Goal: Transaction & Acquisition: Register for event/course

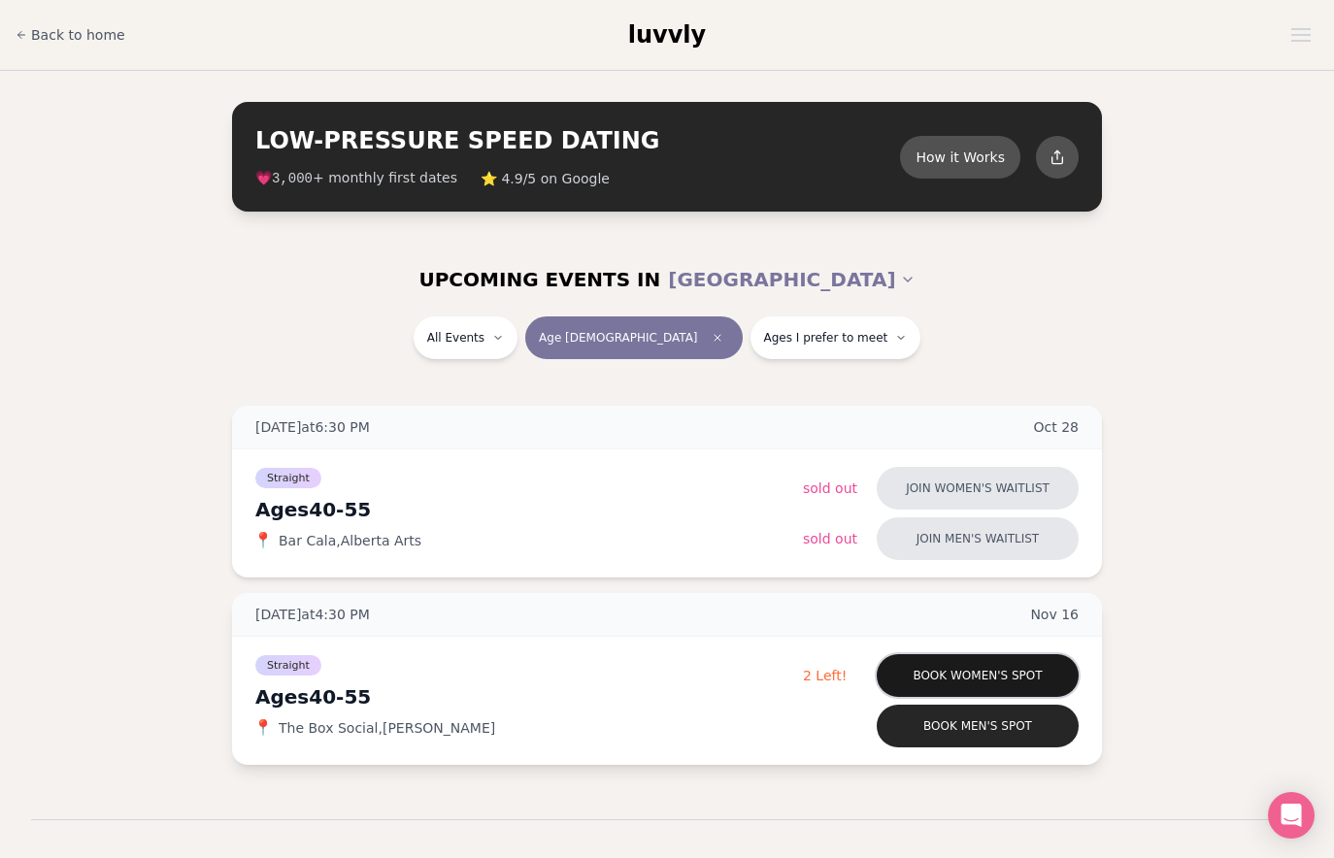
click at [963, 677] on button "Book women's spot" at bounding box center [977, 675] width 202 height 43
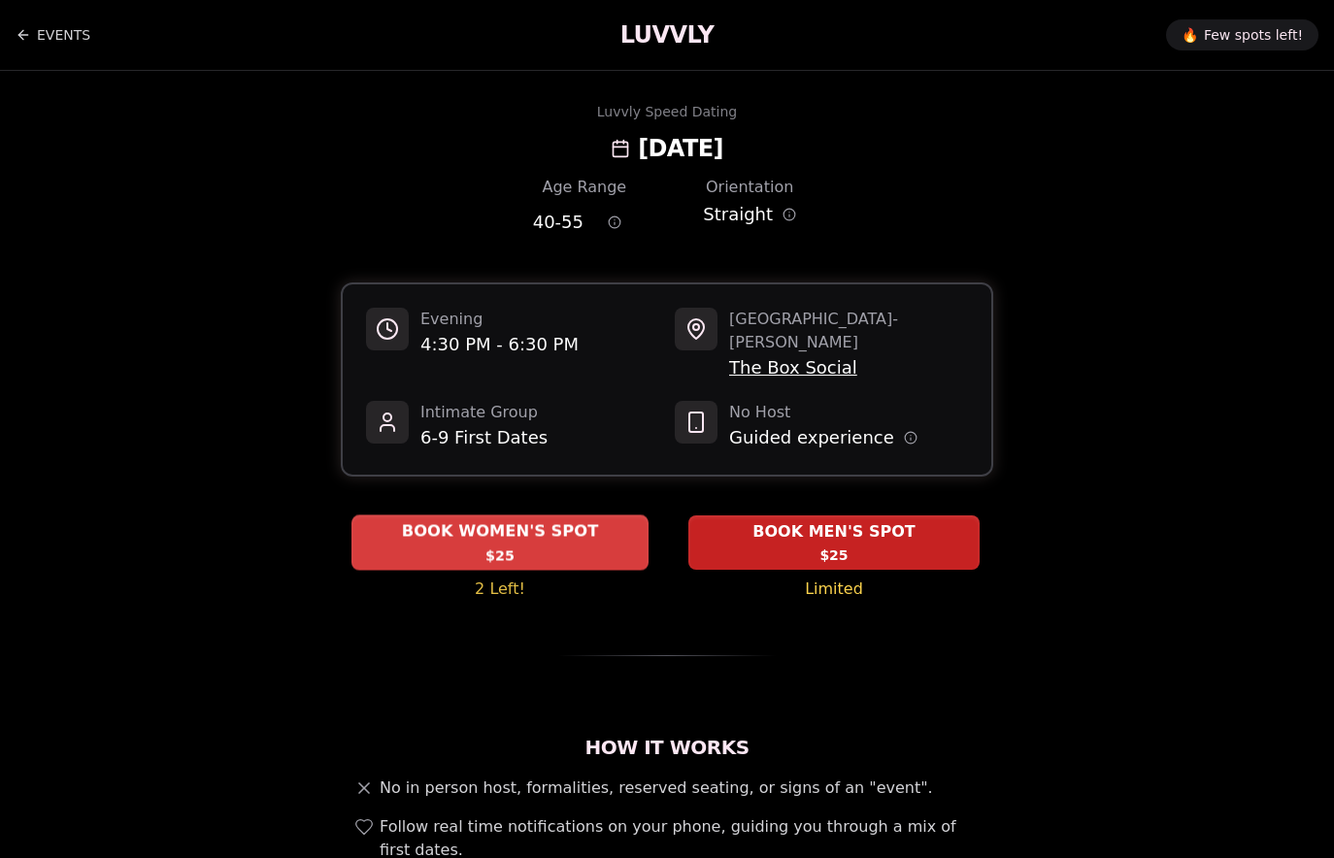
click at [536, 520] on span "BOOK WOMEN'S SPOT" at bounding box center [500, 531] width 205 height 23
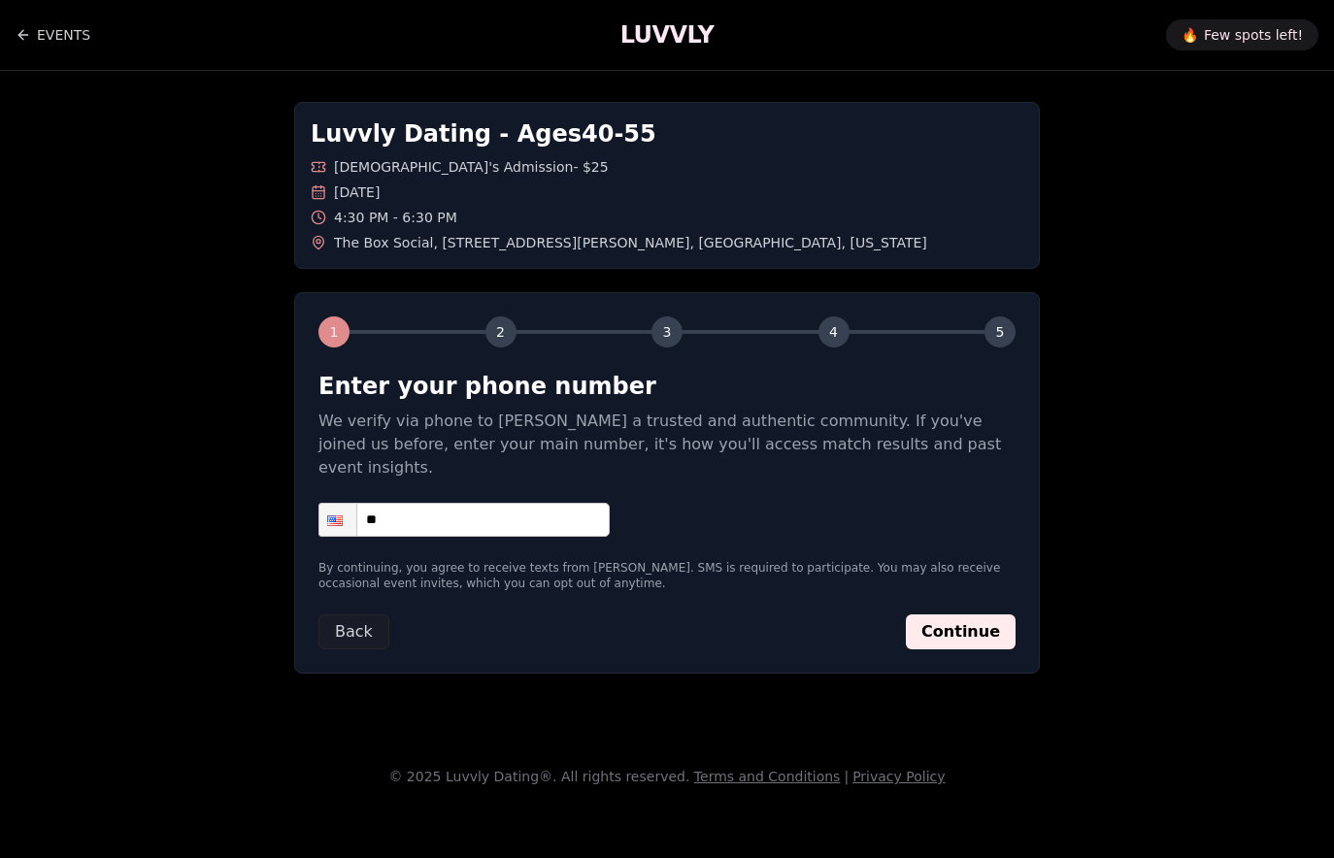
click at [526, 503] on input "**" at bounding box center [463, 520] width 291 height 34
type input "**********"
click at [958, 614] on button "Continue" at bounding box center [961, 631] width 110 height 35
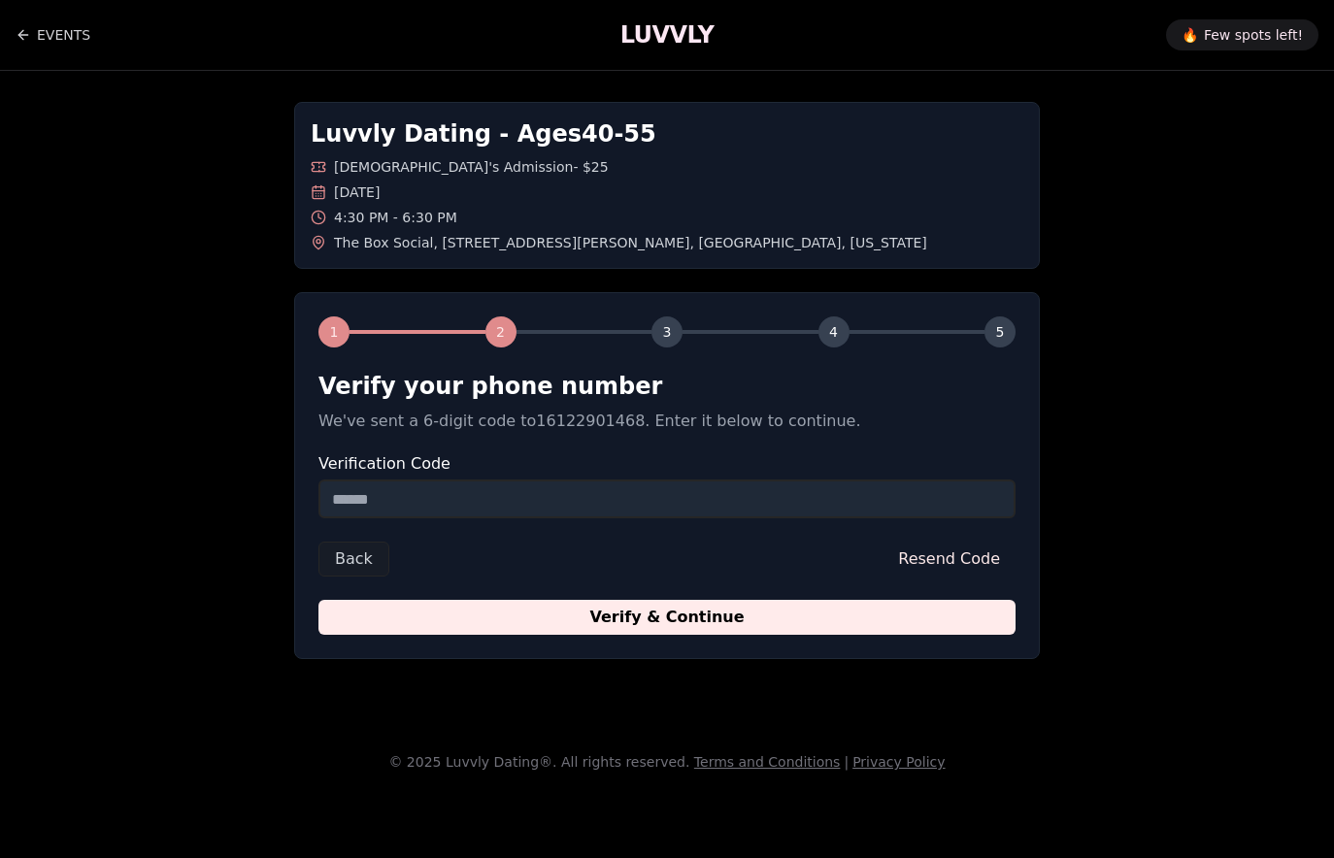
click at [530, 513] on input "Verification Code" at bounding box center [666, 498] width 697 height 39
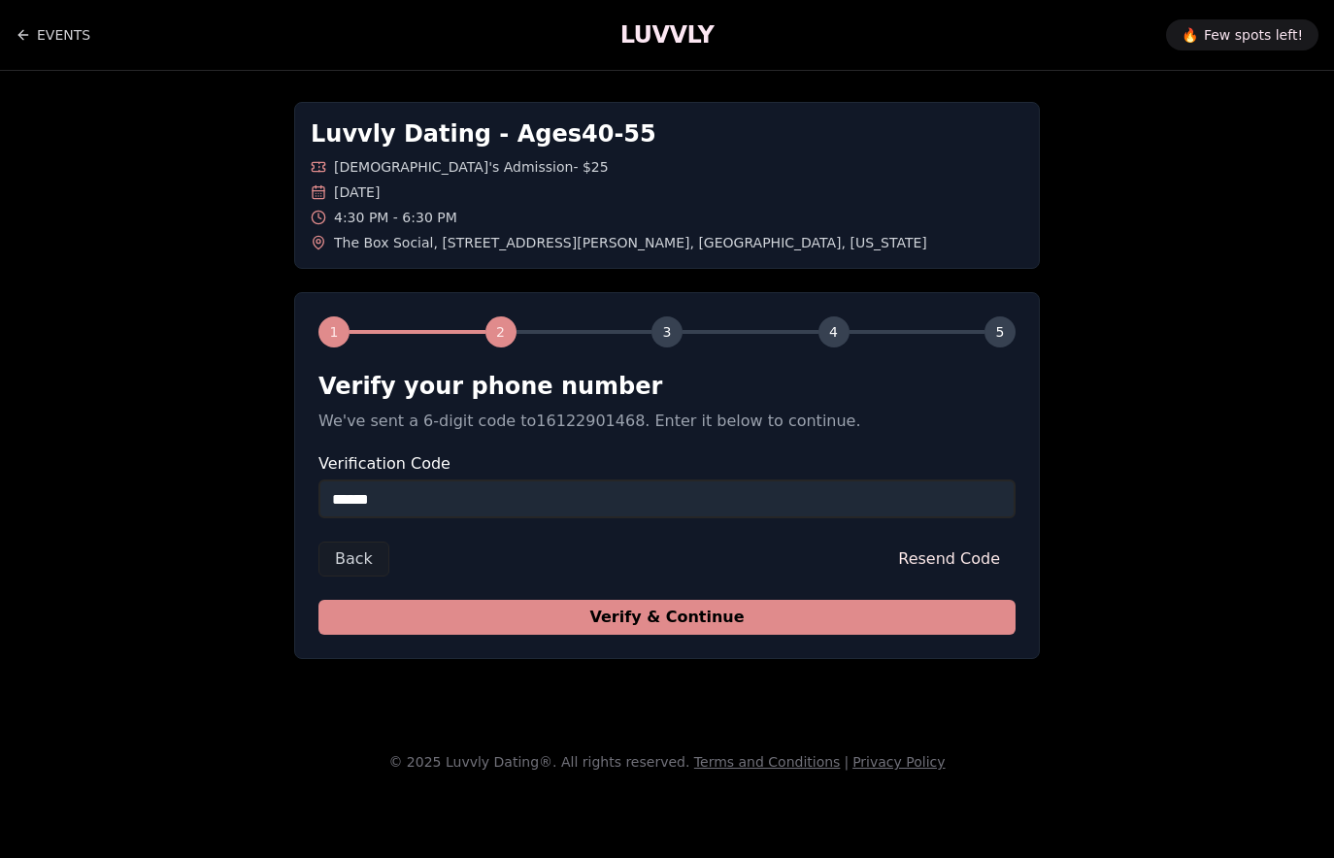
type input "******"
click at [629, 631] on button "Verify & Continue" at bounding box center [666, 617] width 697 height 35
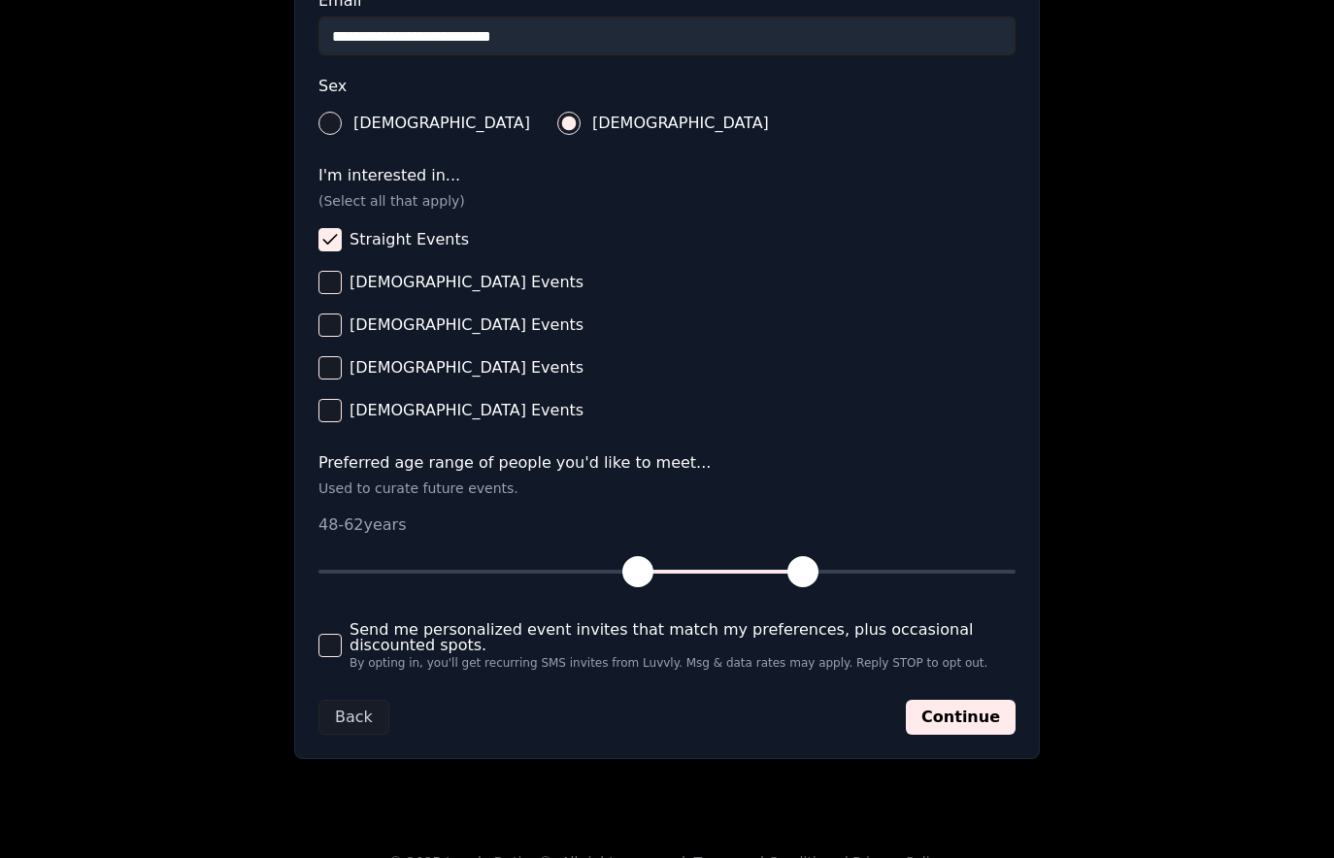
scroll to position [677, 0]
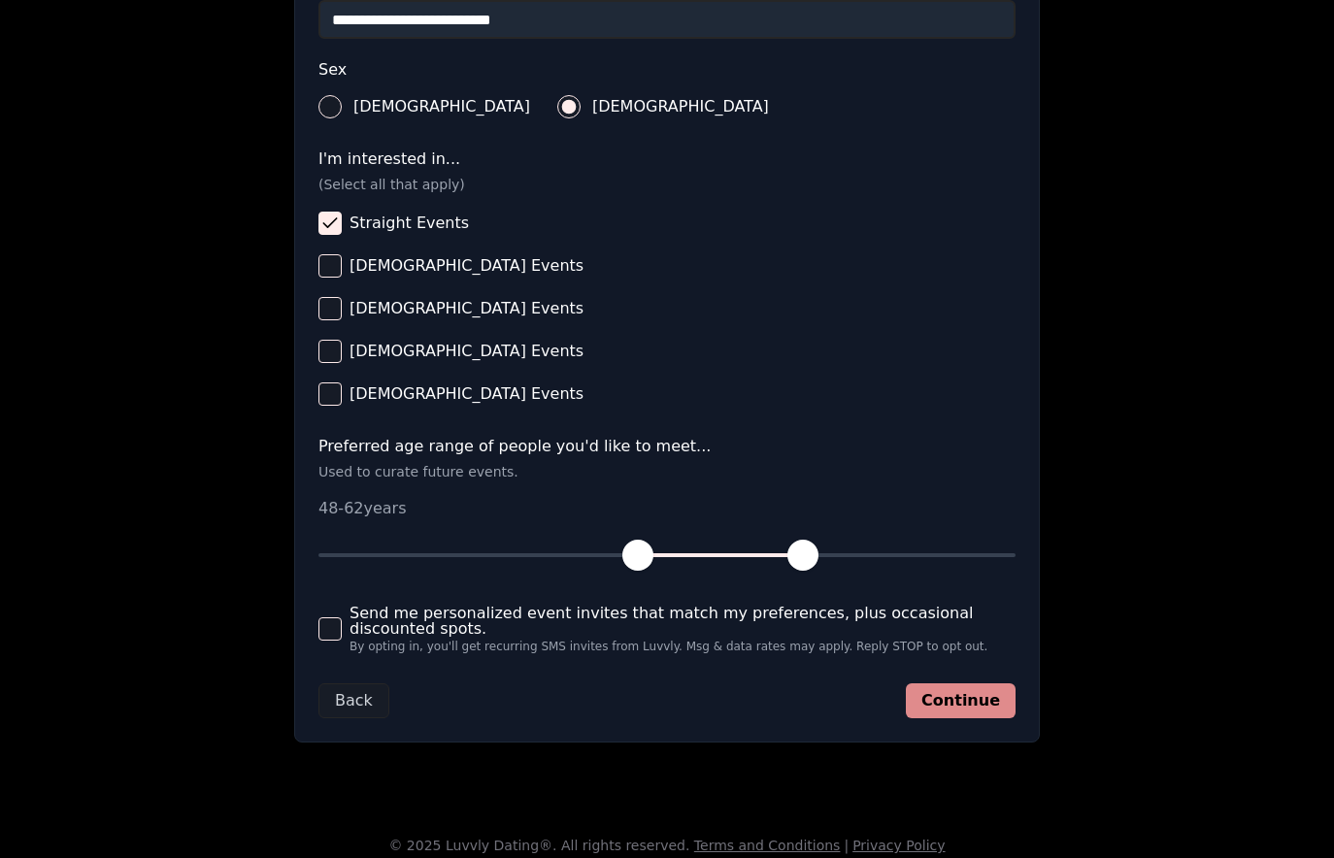
click at [968, 708] on button "Continue" at bounding box center [961, 700] width 110 height 35
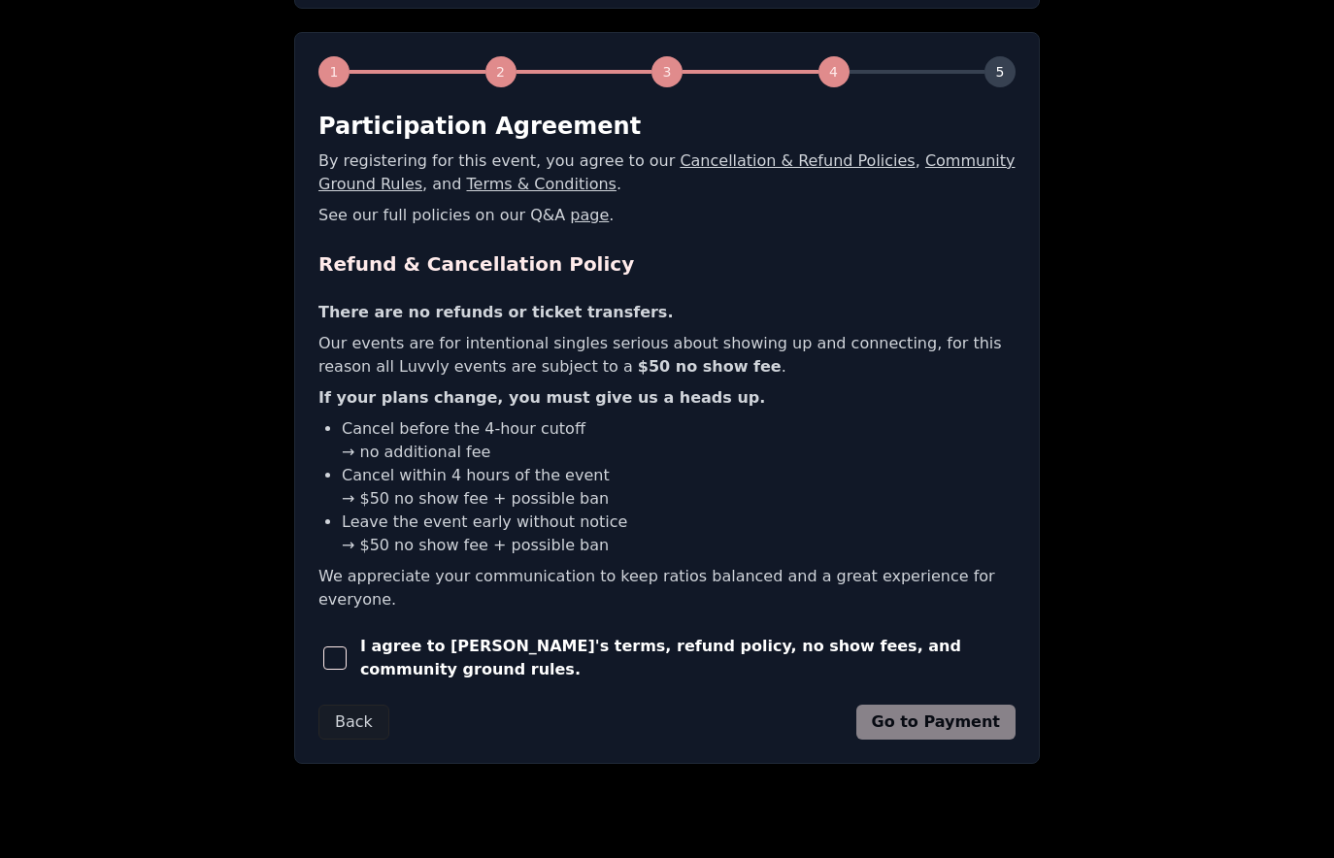
scroll to position [267, 0]
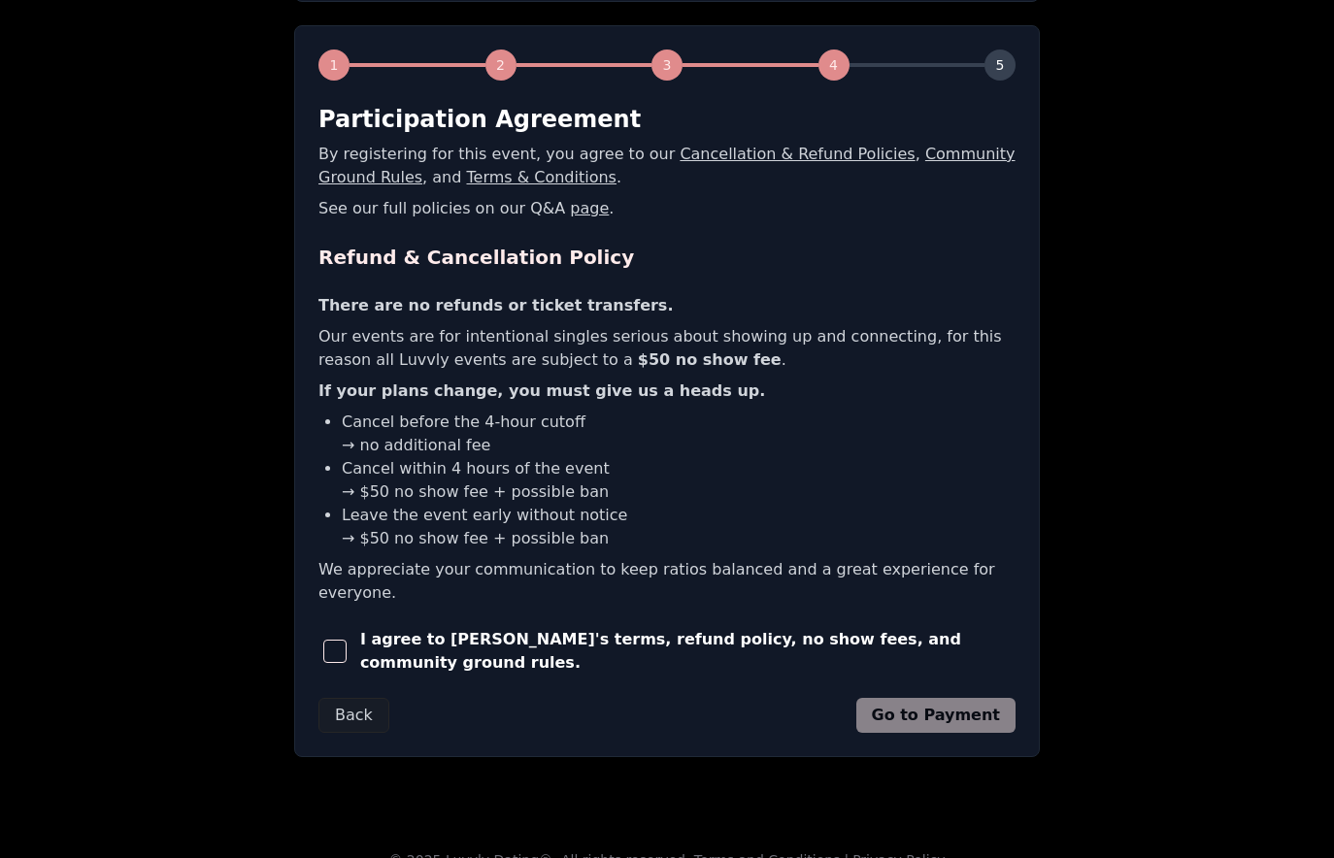
click at [336, 640] on span "button" at bounding box center [334, 651] width 23 height 23
click at [914, 698] on button "Go to Payment" at bounding box center [936, 715] width 160 height 35
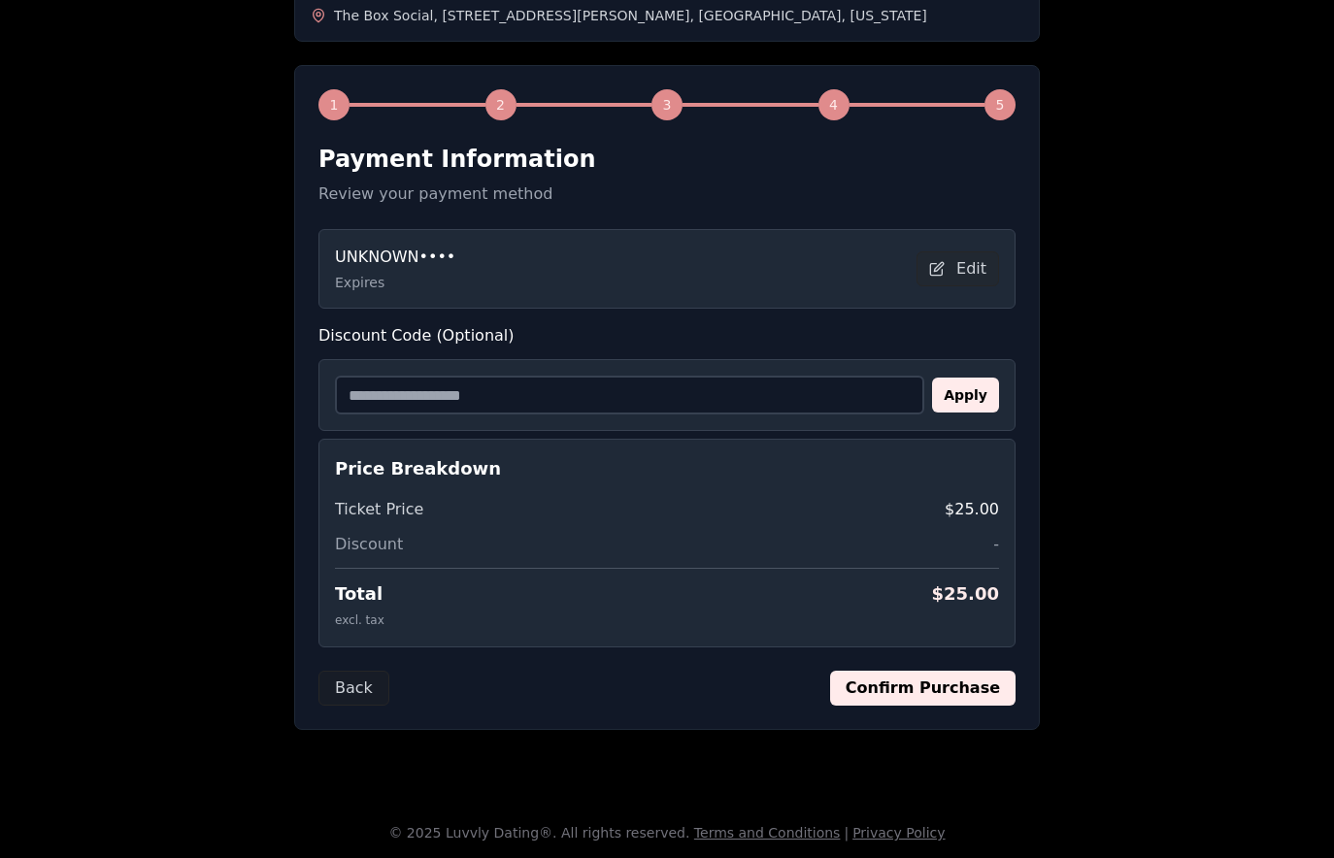
click at [936, 692] on button "Confirm Purchase" at bounding box center [922, 688] width 185 height 35
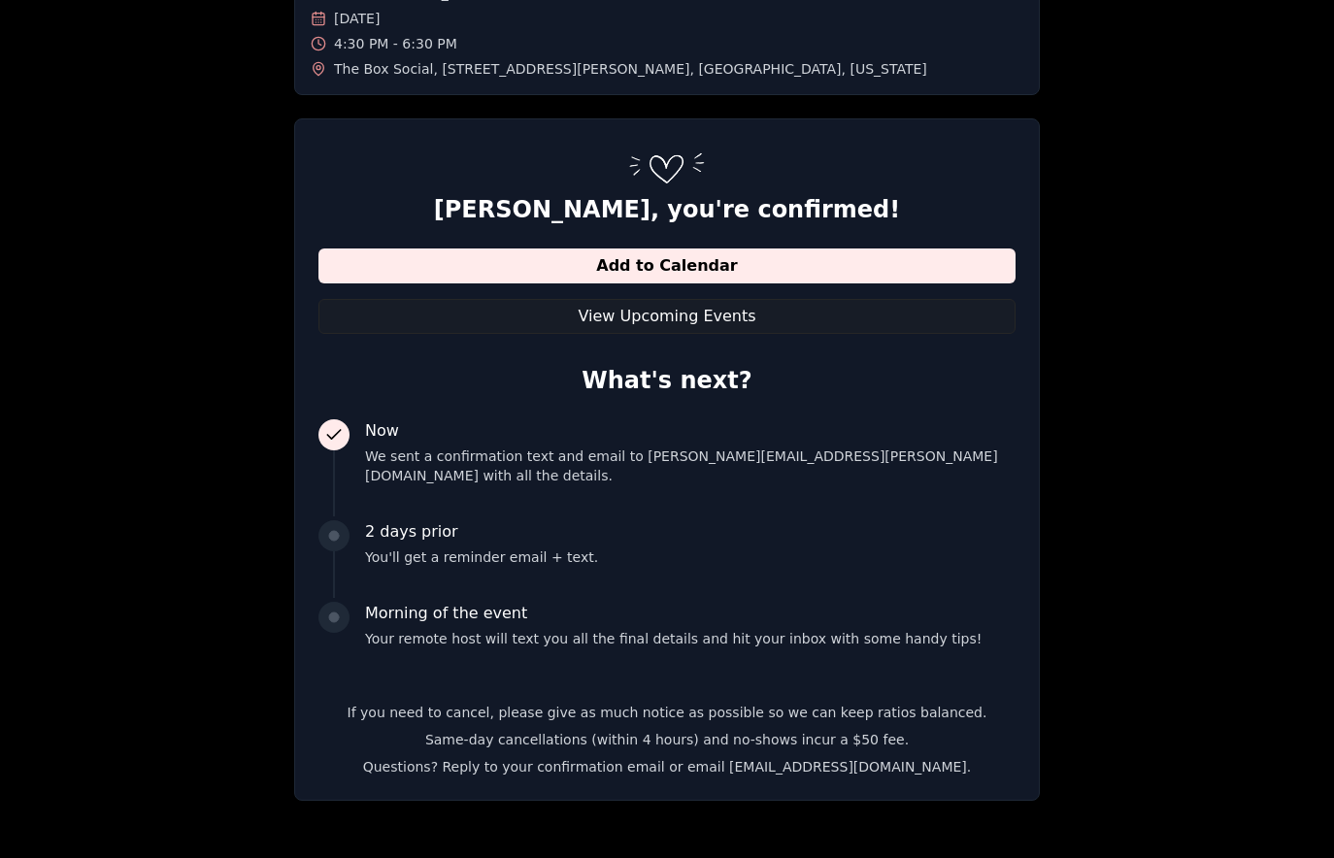
scroll to position [225, 0]
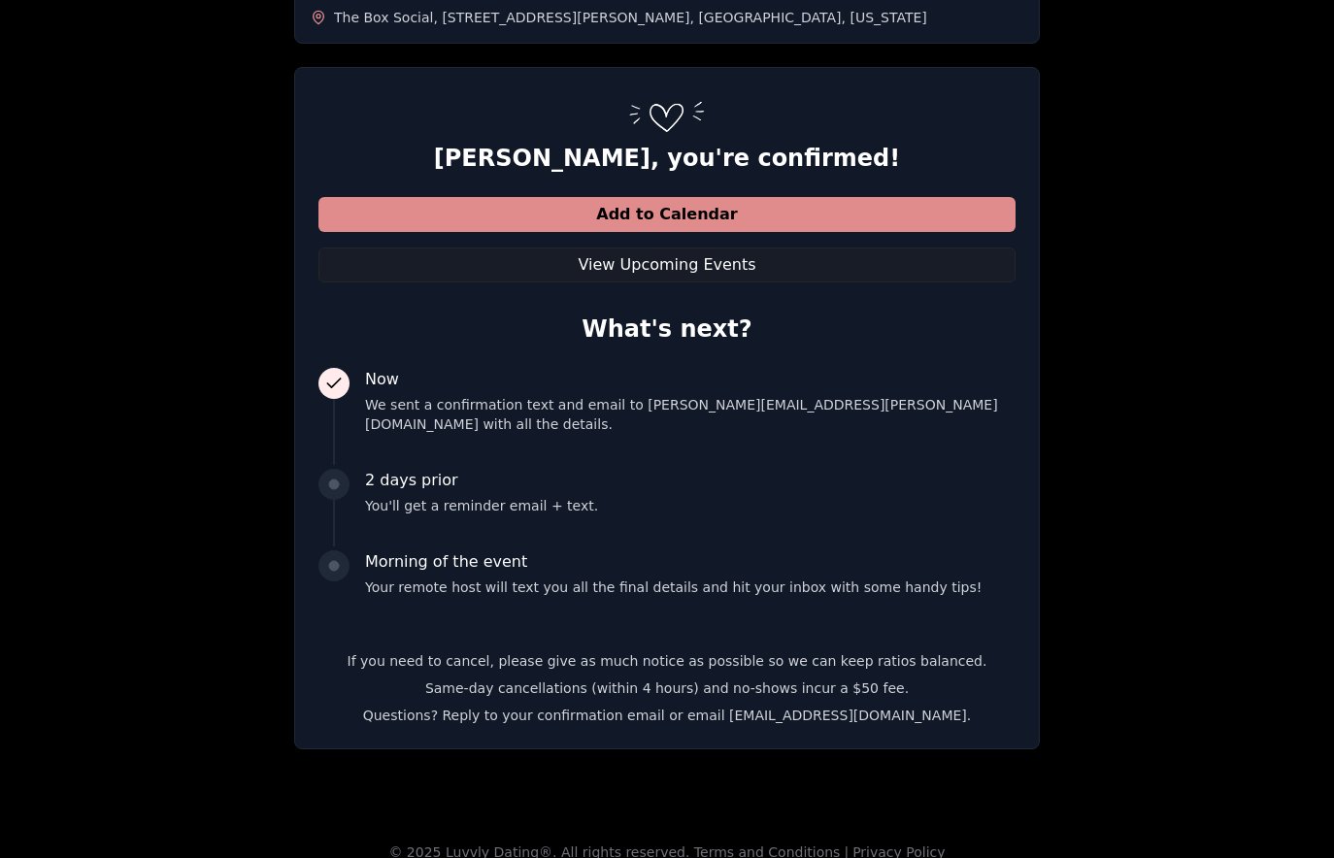
click at [724, 218] on button "Add to Calendar" at bounding box center [666, 214] width 697 height 35
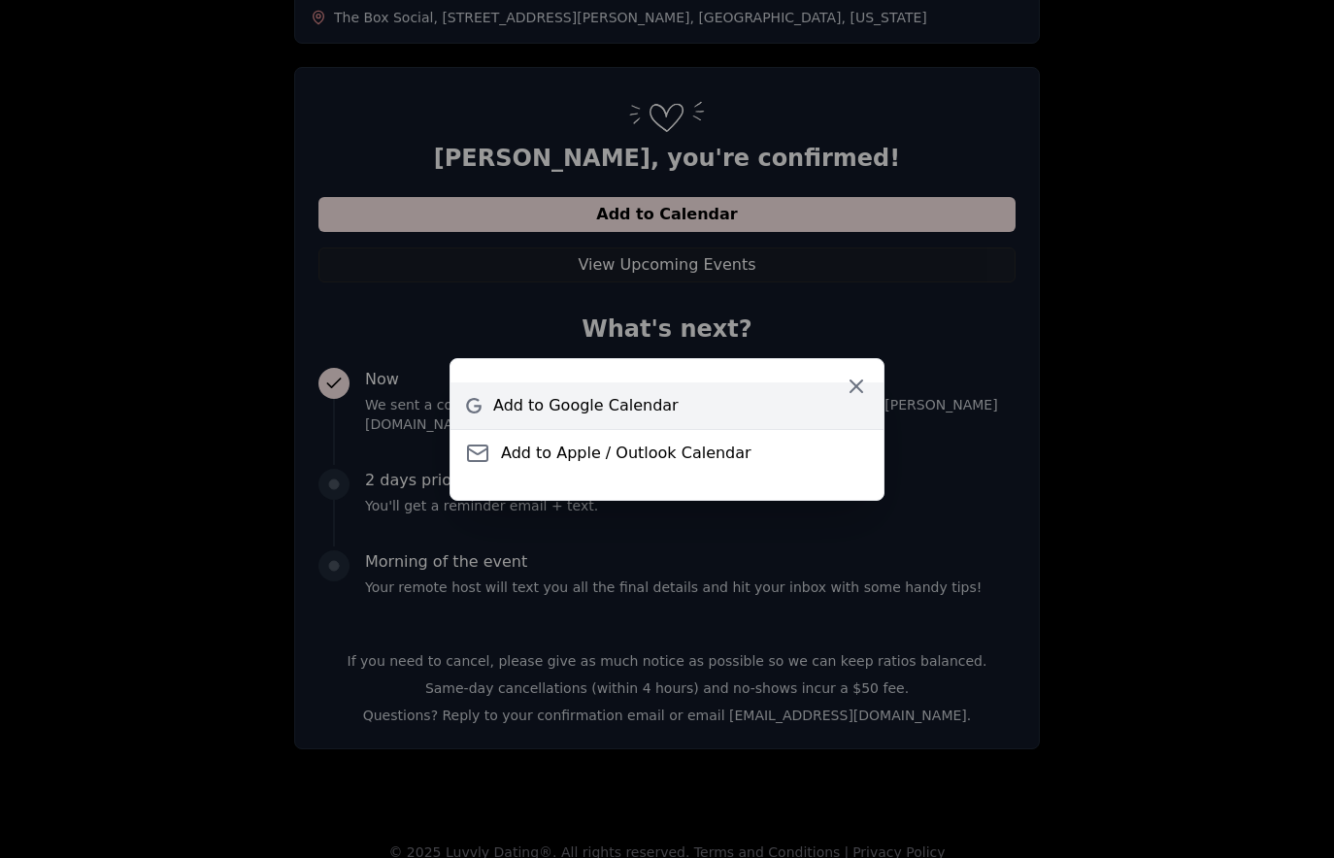
click at [611, 406] on span "Add to Google Calendar" at bounding box center [585, 405] width 185 height 23
